Goal: Information Seeking & Learning: Learn about a topic

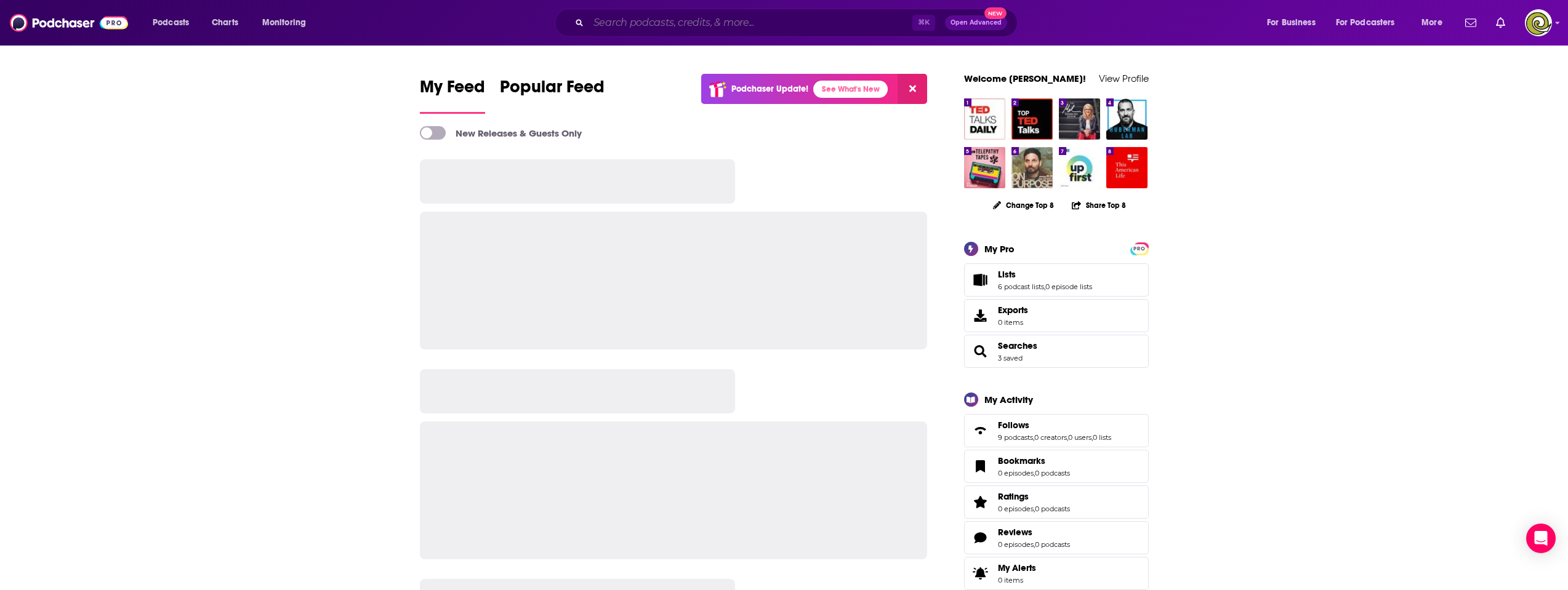
click at [629, 25] on input "Search podcasts, credits, & more..." at bounding box center [750, 22] width 324 height 20
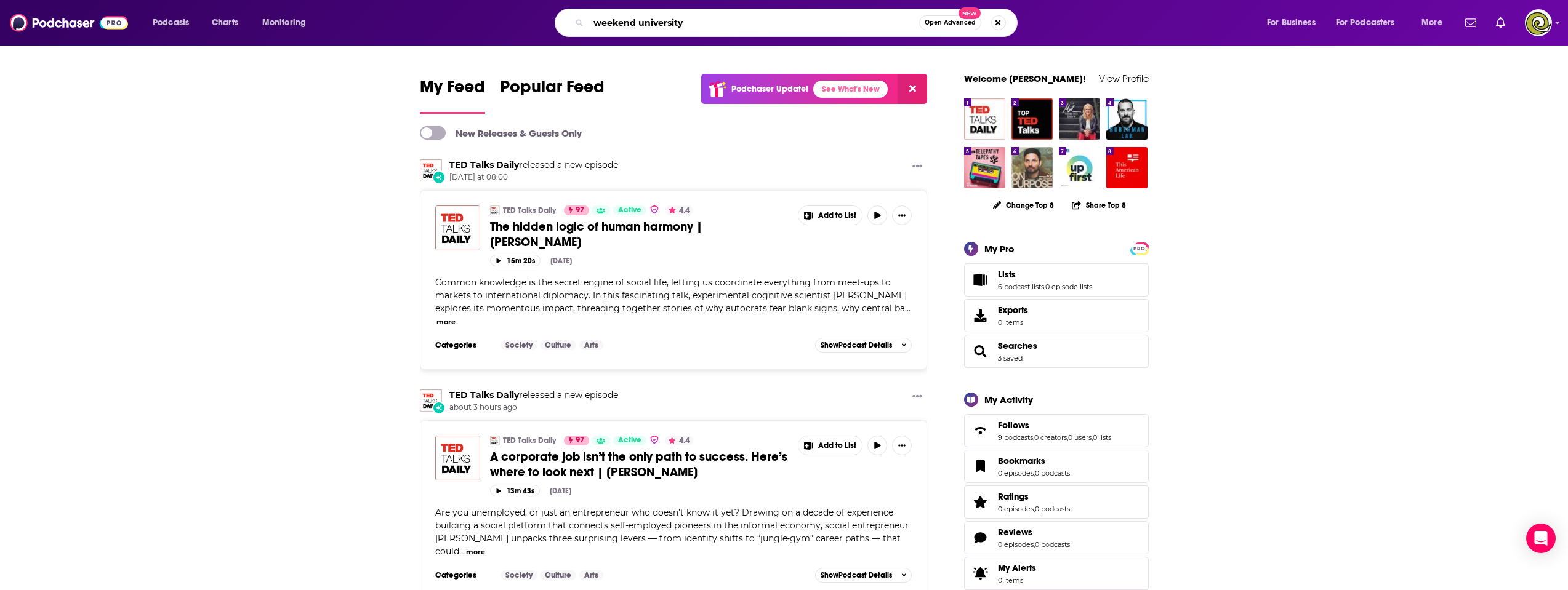
type input "weekend university"
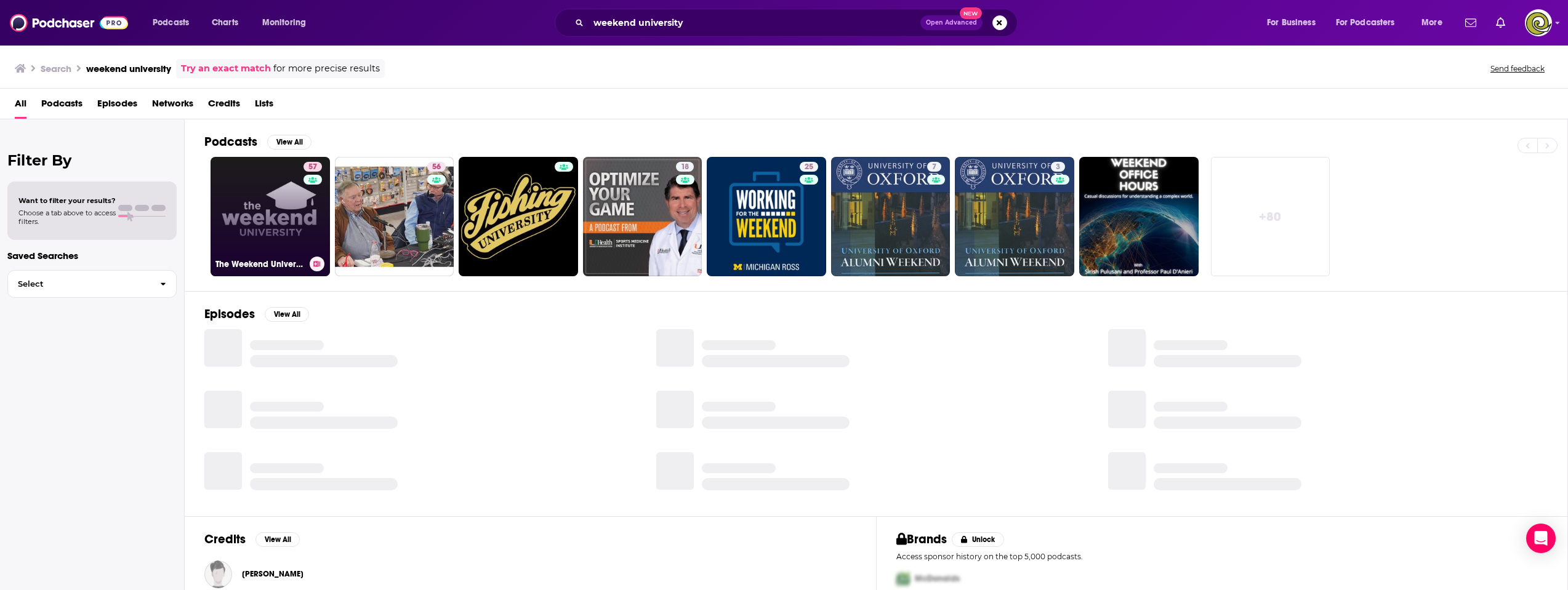
click at [248, 249] on link "57 The Weekend University" at bounding box center [270, 216] width 120 height 120
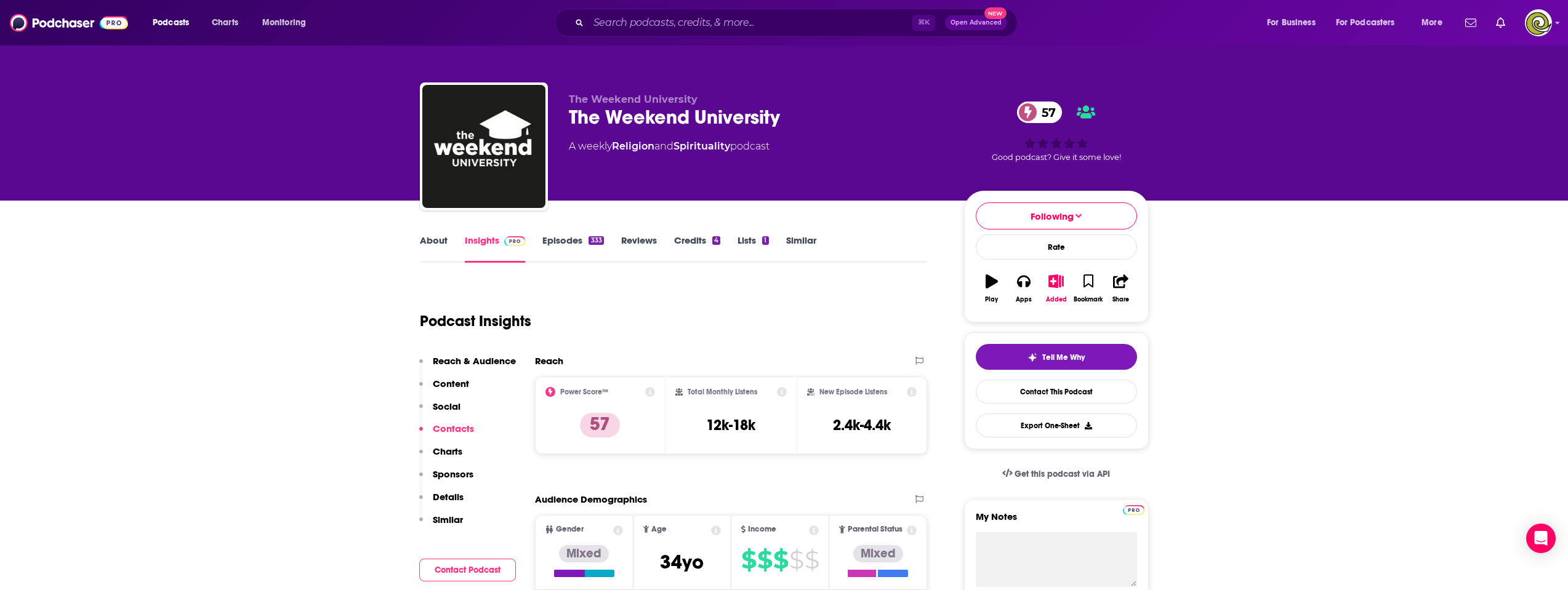
click at [797, 234] on link "Similar" at bounding box center [801, 248] width 31 height 28
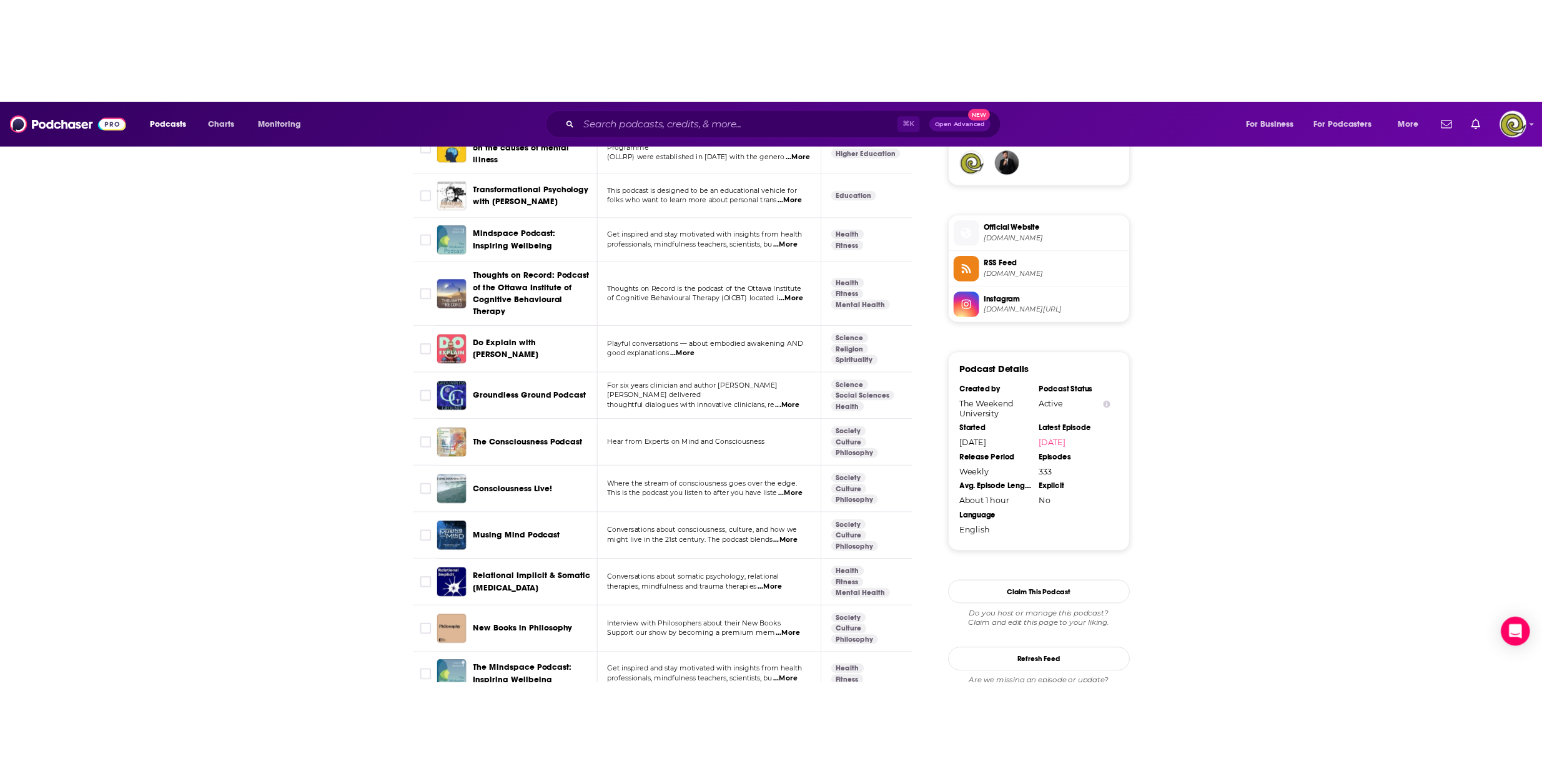
scroll to position [967, 0]
